Goal: Check status: Check status

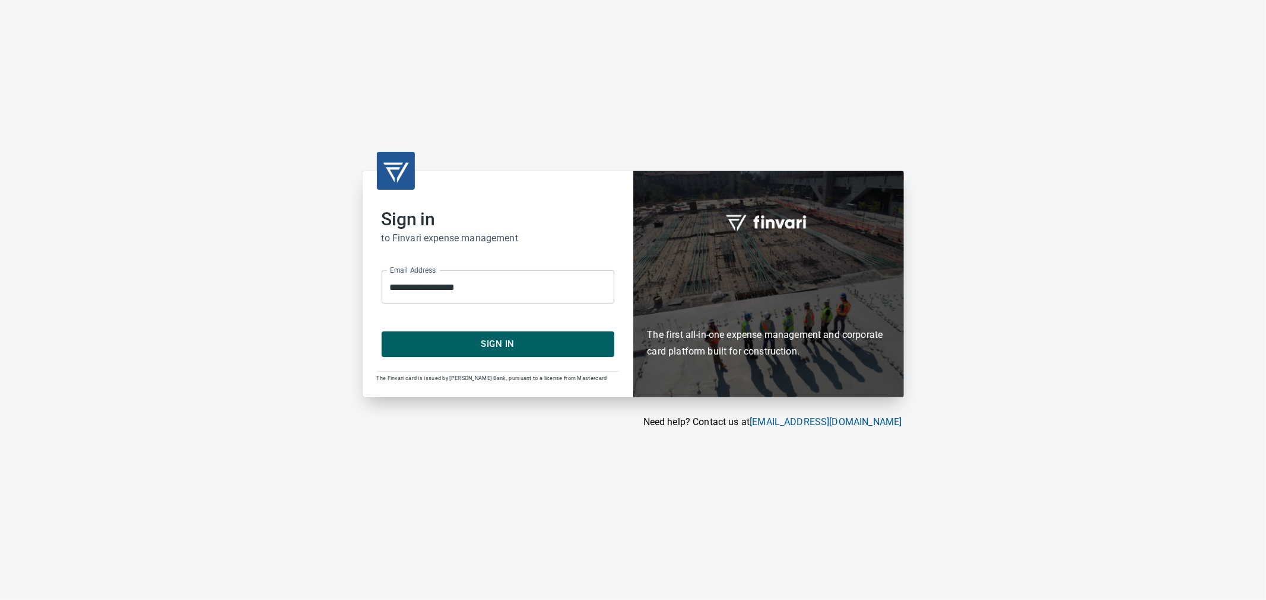
click at [469, 346] on span "Sign In" at bounding box center [498, 343] width 206 height 15
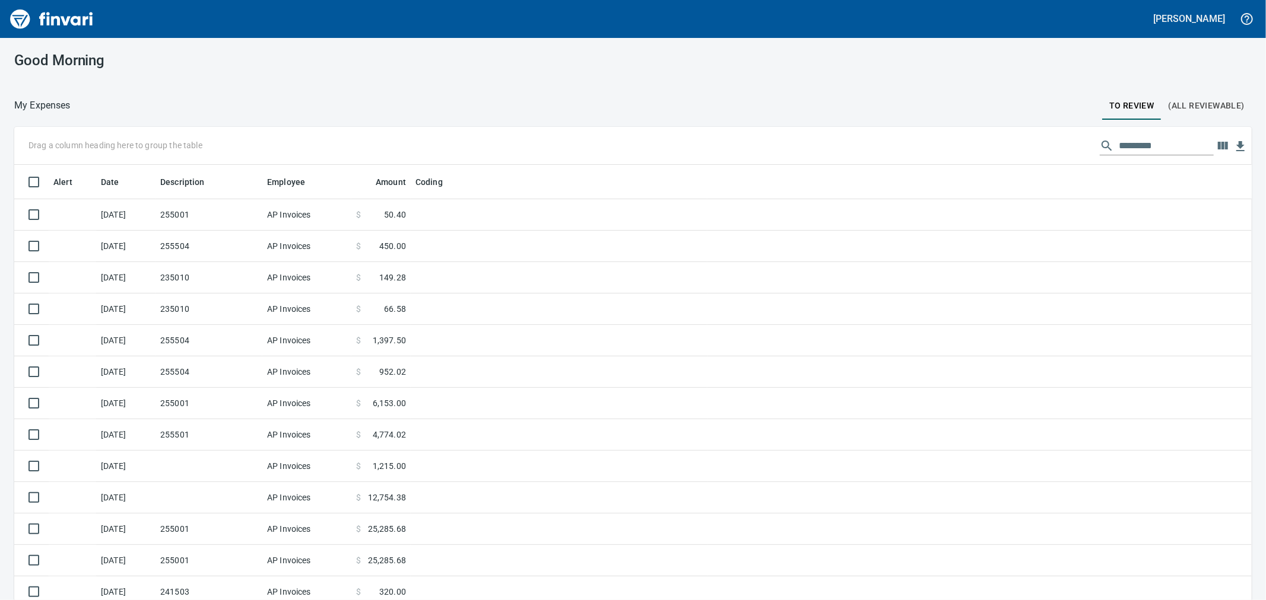
scroll to position [460, 1207]
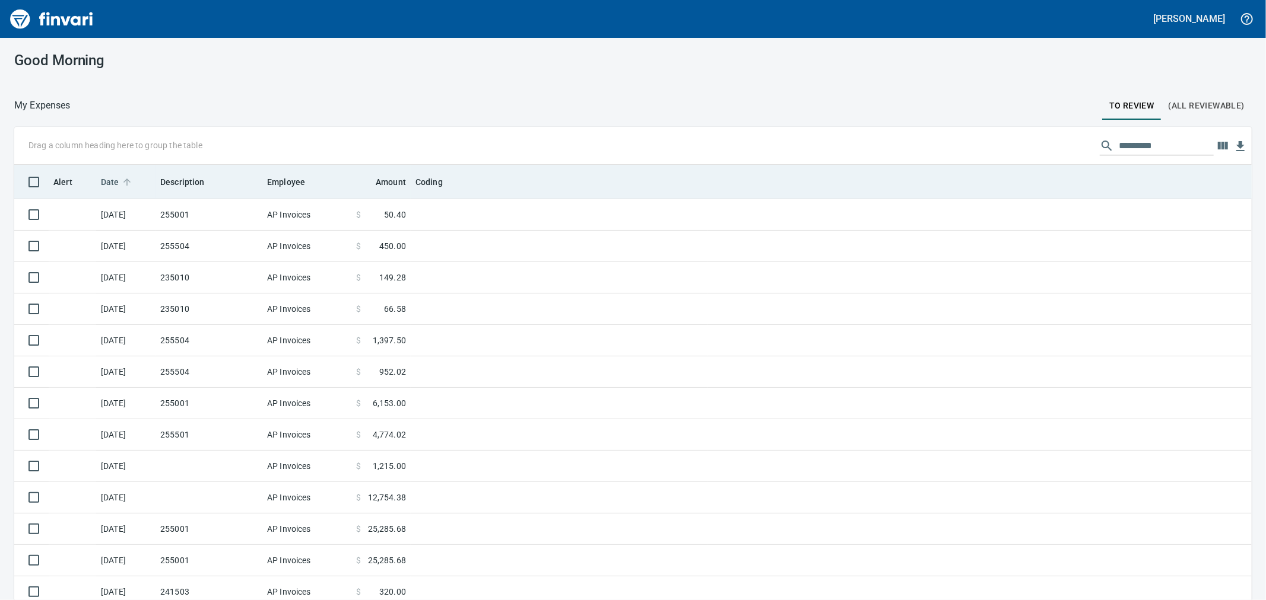
click at [120, 182] on span "Date" at bounding box center [118, 182] width 34 height 14
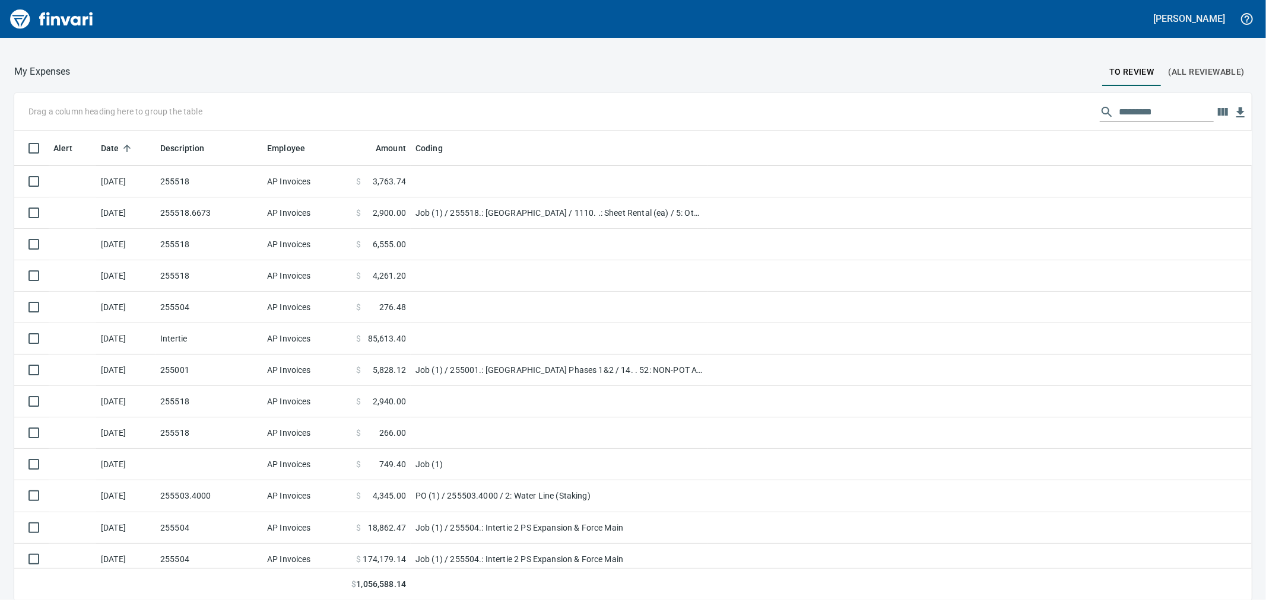
scroll to position [66, 0]
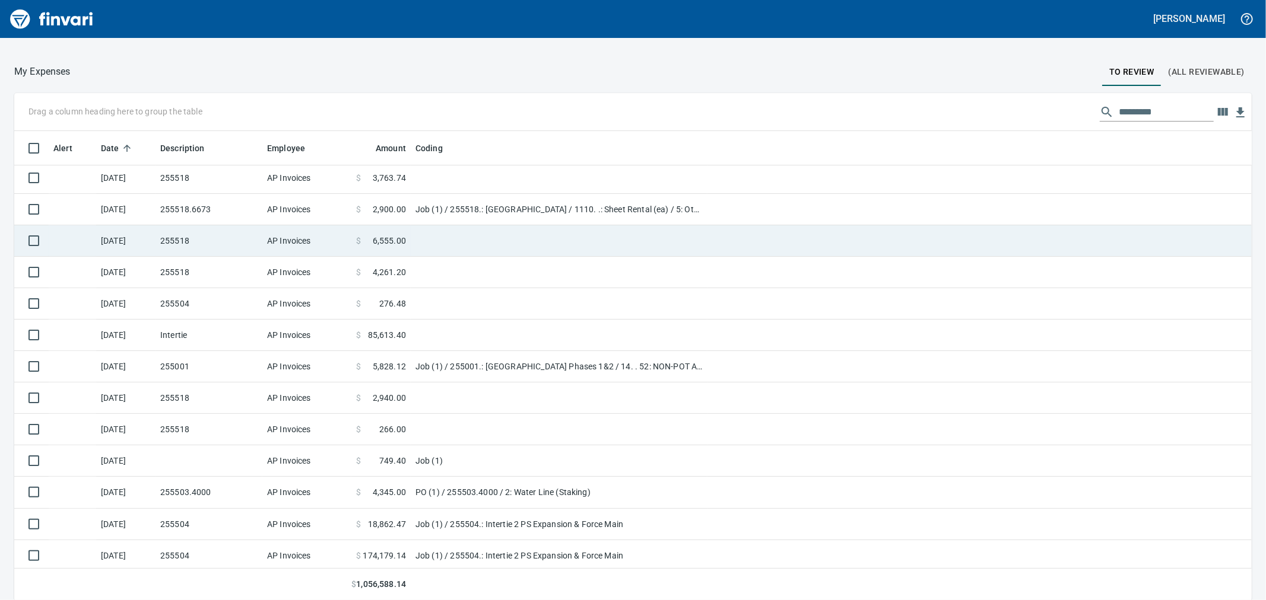
click at [288, 244] on td "AP Invoices" at bounding box center [306, 240] width 89 height 31
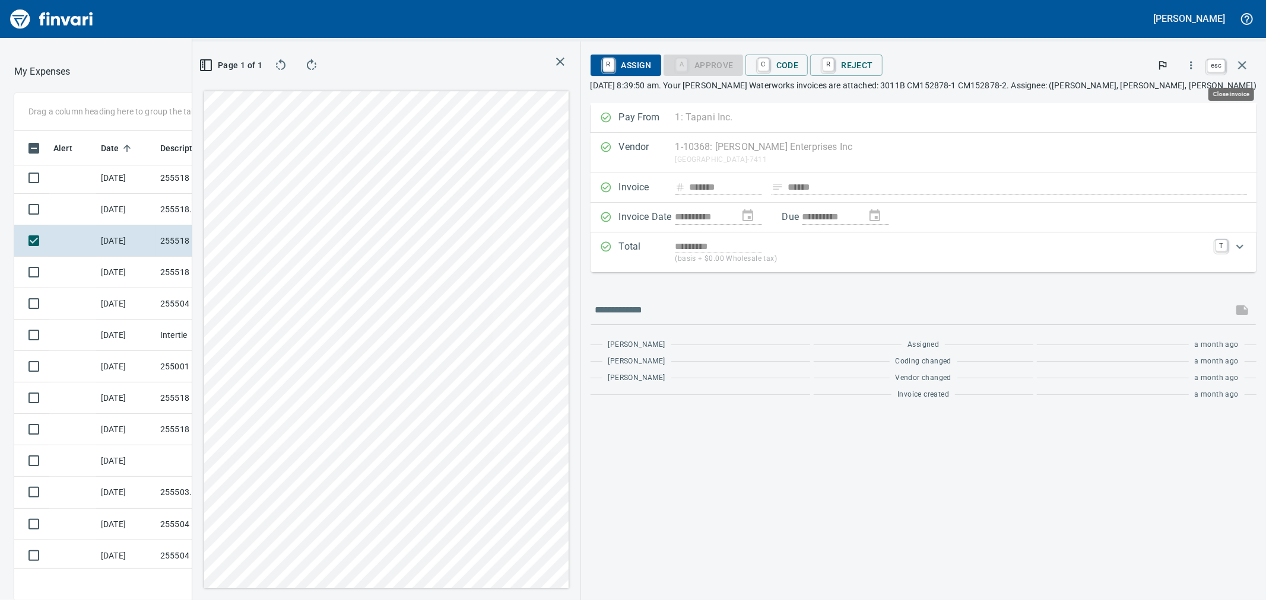
scroll to position [460, 911]
click at [1250, 63] on button "button" at bounding box center [1242, 65] width 28 height 28
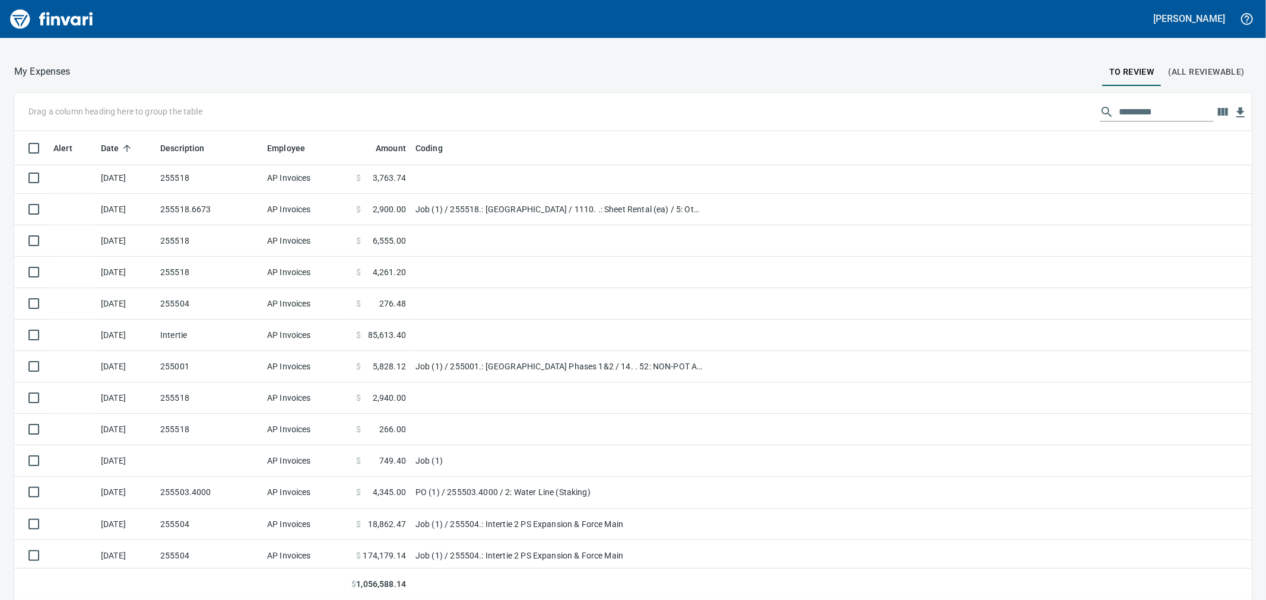
scroll to position [460, 1207]
